Goal: Complete application form

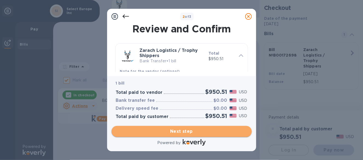
click at [186, 131] on span "Next step" at bounding box center [182, 131] width 132 height 7
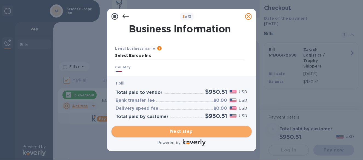
click at [179, 131] on span "Next step" at bounding box center [182, 131] width 132 height 7
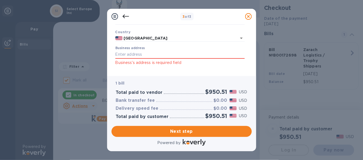
scroll to position [40, 0]
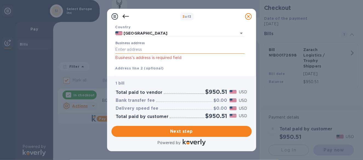
click at [143, 51] on input "Business address" at bounding box center [179, 50] width 129 height 8
type input "[STREET_ADDRESS]"
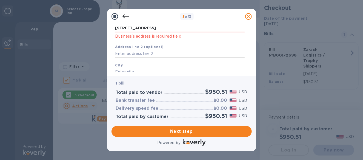
scroll to position [63, 0]
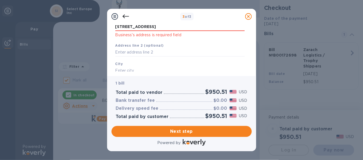
click at [149, 64] on div "[GEOGRAPHIC_DATA] is required field" at bounding box center [180, 72] width 134 height 26
click at [147, 68] on input "text" at bounding box center [179, 70] width 129 height 8
type input "[GEOGRAPHIC_DATA]"
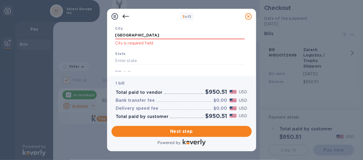
scroll to position [106, 0]
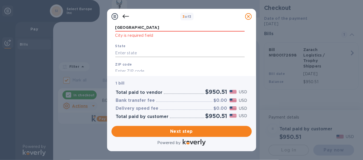
click at [138, 55] on input "text" at bounding box center [179, 53] width 129 height 8
type input "FL"
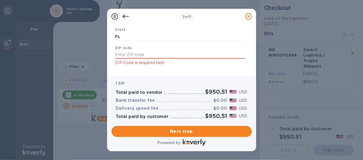
scroll to position [124, 0]
click at [176, 53] on input "text" at bounding box center [179, 53] width 129 height 8
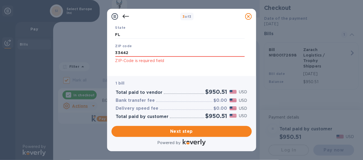
type input "33442"
click at [244, 61] on div "ZIP code 33442 ZIP-Code is required field" at bounding box center [180, 54] width 134 height 26
click at [191, 66] on div "ZIP code 33442 ZIP-Code is required field" at bounding box center [180, 54] width 134 height 26
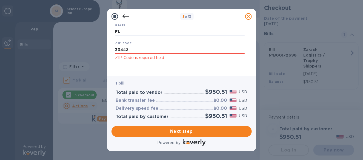
scroll to position [130, 0]
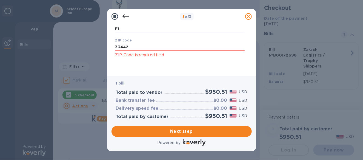
click at [166, 60] on div "ZIP code 33442 ZIP-Code is required field" at bounding box center [180, 48] width 134 height 26
click at [164, 56] on p "ZIP-Code is required field" at bounding box center [179, 55] width 129 height 6
click at [147, 50] on input "33442" at bounding box center [179, 47] width 129 height 8
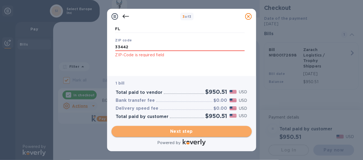
click at [179, 130] on span "Next step" at bounding box center [182, 131] width 132 height 7
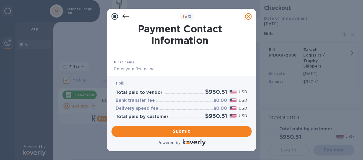
scroll to position [27, 0]
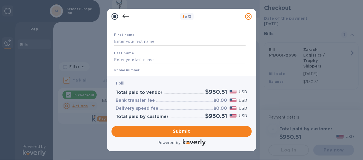
click at [146, 42] on input "text" at bounding box center [180, 42] width 132 height 8
type input "[PERSON_NAME]"
click at [136, 60] on input "text" at bounding box center [180, 60] width 132 height 8
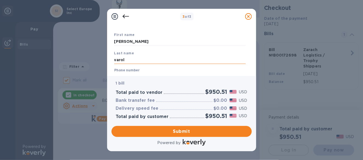
scroll to position [55, 0]
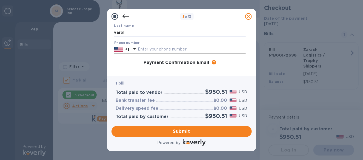
type input "varol"
click at [146, 47] on input "text" at bounding box center [192, 49] width 108 height 8
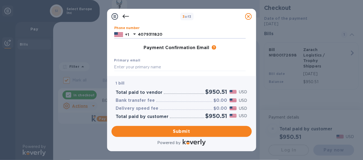
scroll to position [82, 0]
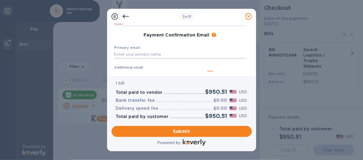
type input "4079311820"
click at [143, 52] on input "text" at bounding box center [180, 54] width 132 height 8
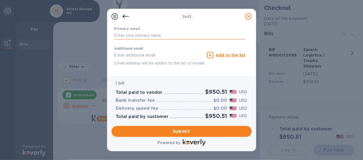
scroll to position [110, 0]
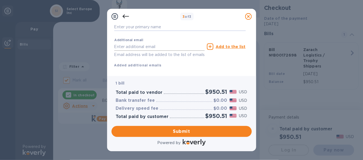
click at [154, 47] on input "text" at bounding box center [159, 47] width 91 height 8
type input "[PERSON_NAME][EMAIL_ADDRESS][DOMAIN_NAME]"
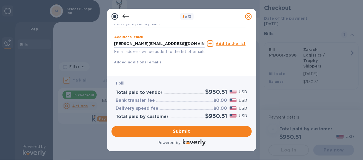
scroll to position [121, 0]
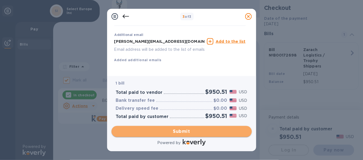
click at [179, 131] on span "Submit" at bounding box center [182, 131] width 132 height 7
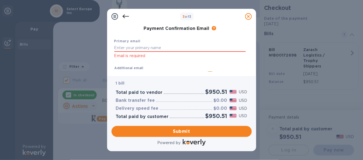
scroll to position [74, 0]
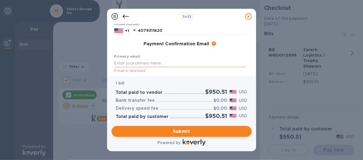
click at [151, 66] on input "text" at bounding box center [180, 63] width 132 height 8
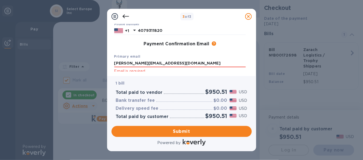
type input "[PERSON_NAME][EMAIL_ADDRESS][DOMAIN_NAME]"
click at [174, 57] on div "Primary email [PERSON_NAME][EMAIL_ADDRESS][DOMAIN_NAME] Email is required" at bounding box center [180, 64] width 136 height 26
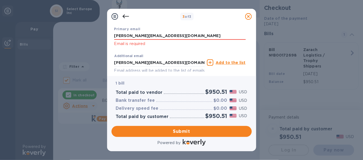
click at [177, 48] on div "Primary email [PERSON_NAME][EMAIL_ADDRESS][DOMAIN_NAME] Email is required" at bounding box center [180, 37] width 136 height 26
drag, startPoint x: 163, startPoint y: 47, endPoint x: 156, endPoint y: 44, distance: 7.6
click at [162, 47] on div "Primary email [PERSON_NAME][EMAIL_ADDRESS][DOMAIN_NAME] Email is required" at bounding box center [180, 37] width 136 height 26
click at [153, 44] on p "Email is required" at bounding box center [180, 44] width 132 height 6
click at [155, 61] on input "[PERSON_NAME][EMAIL_ADDRESS][DOMAIN_NAME]" at bounding box center [159, 62] width 91 height 8
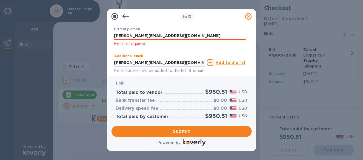
drag, startPoint x: 179, startPoint y: 63, endPoint x: 97, endPoint y: 58, distance: 82.7
click at [97, 58] on div "3 of 3 Payment Contact Information First name [PERSON_NAME] Last name [PERSON_N…" at bounding box center [181, 80] width 363 height 160
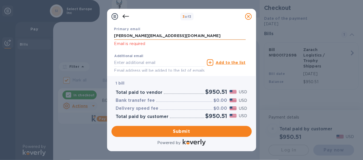
drag, startPoint x: 187, startPoint y: 39, endPoint x: 116, endPoint y: 35, distance: 71.4
click at [109, 37] on div "Payment Contact Information First name [PERSON_NAME] Last name [PERSON_NAME] Ph…" at bounding box center [181, 50] width 149 height 52
click button "Submit" at bounding box center [0, 0] width 0 height 0
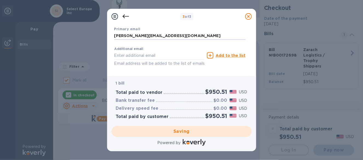
click at [182, 132] on div "Saving" at bounding box center [181, 131] width 145 height 15
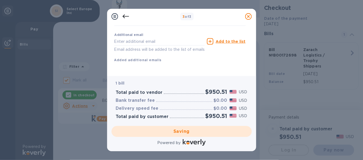
checkbox input "false"
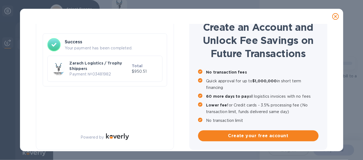
scroll to position [25, 0]
